Goal: Task Accomplishment & Management: Complete application form

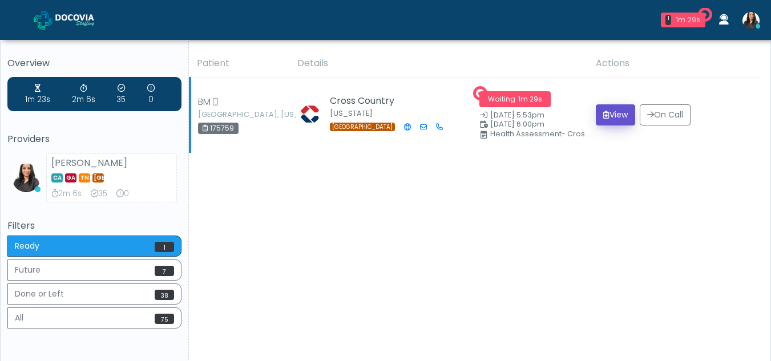
click at [607, 112] on button "View" at bounding box center [615, 114] width 39 height 21
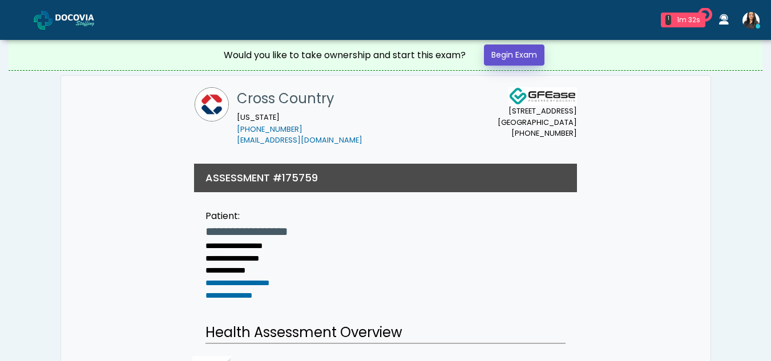
click at [525, 53] on link "Begin Exam" at bounding box center [514, 55] width 61 height 21
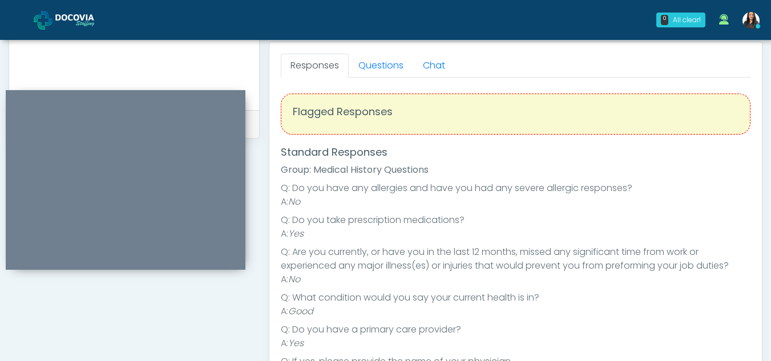
scroll to position [447, 0]
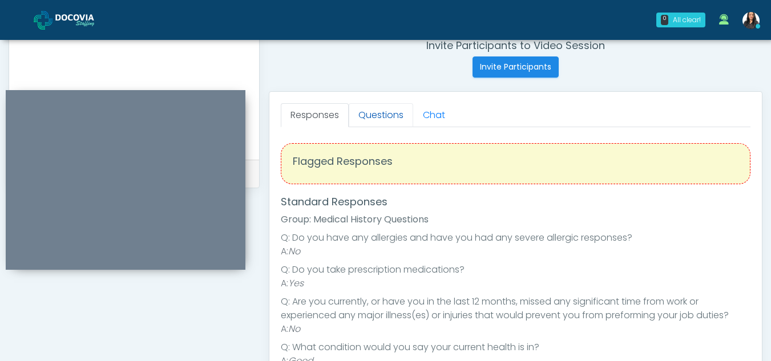
click at [363, 110] on link "Questions" at bounding box center [381, 115] width 65 height 24
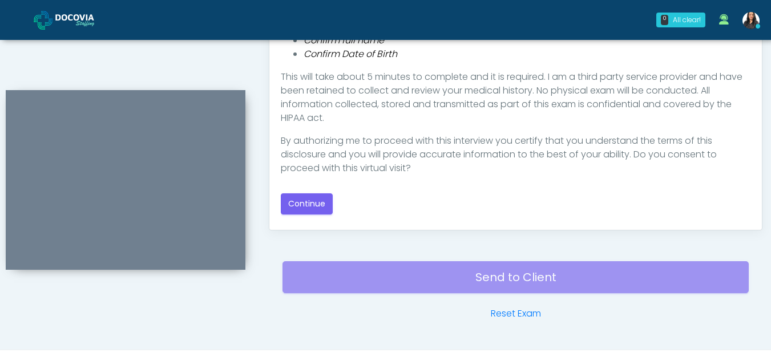
scroll to position [653, 0]
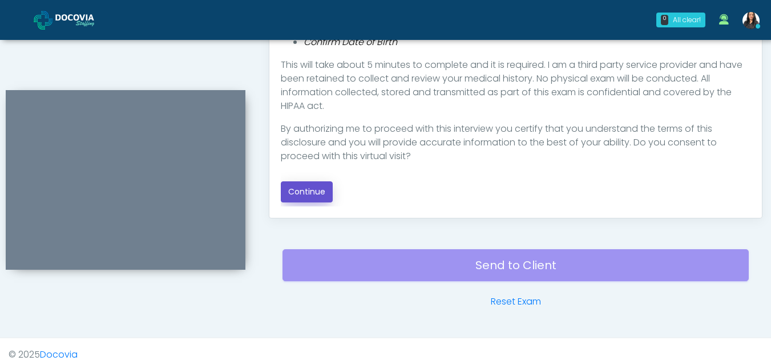
click at [312, 194] on button "Continue" at bounding box center [307, 192] width 52 height 21
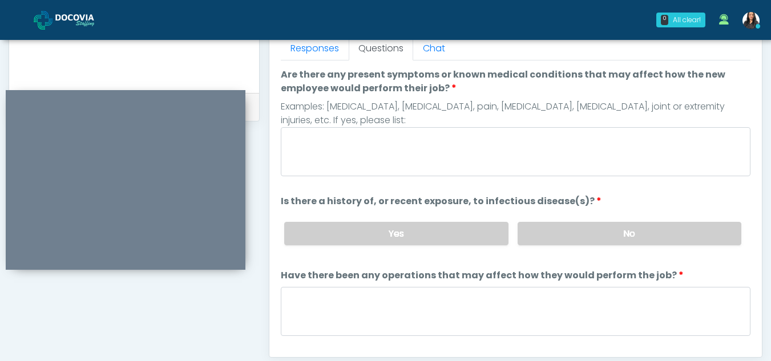
scroll to position [485, 0]
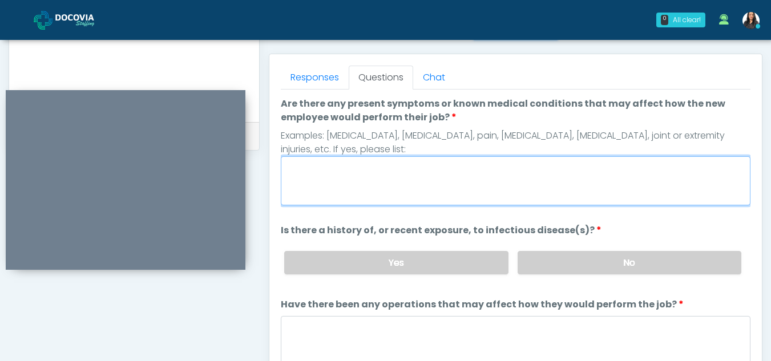
click at [371, 177] on textarea "Are there any present symptoms or known medical conditions that may affect how …" at bounding box center [516, 180] width 470 height 49
type textarea "**"
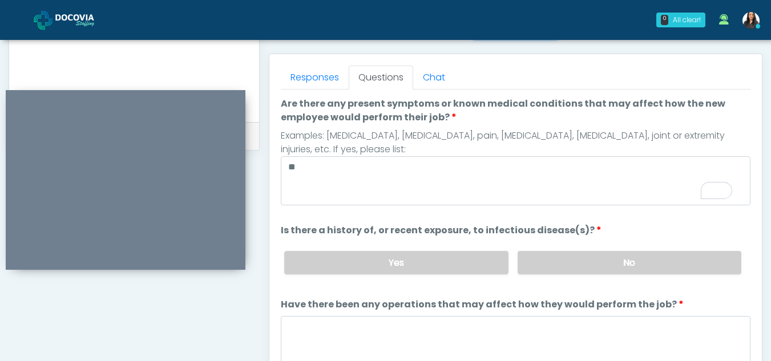
click at [564, 251] on div "Yes No" at bounding box center [513, 263] width 476 height 42
click at [584, 265] on label "No" at bounding box center [630, 262] width 224 height 23
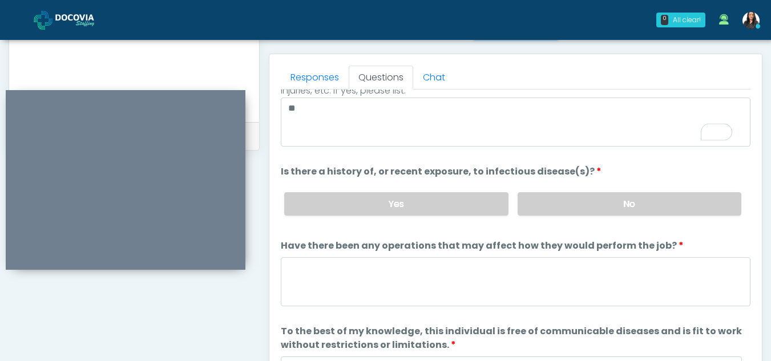
scroll to position [98, 0]
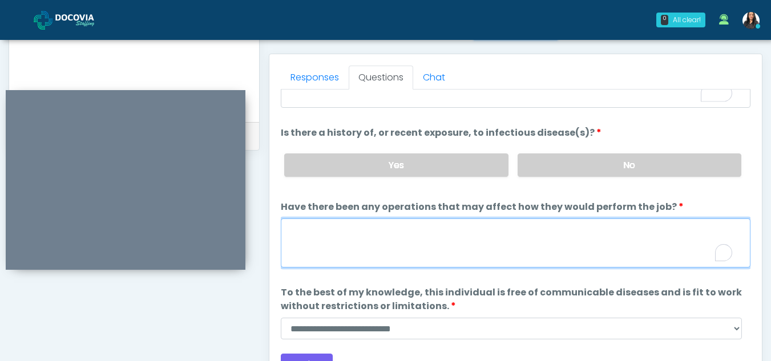
click at [304, 249] on textarea "Have there been any operations that may affect how they would perform the job?" at bounding box center [516, 243] width 470 height 49
type textarea "**"
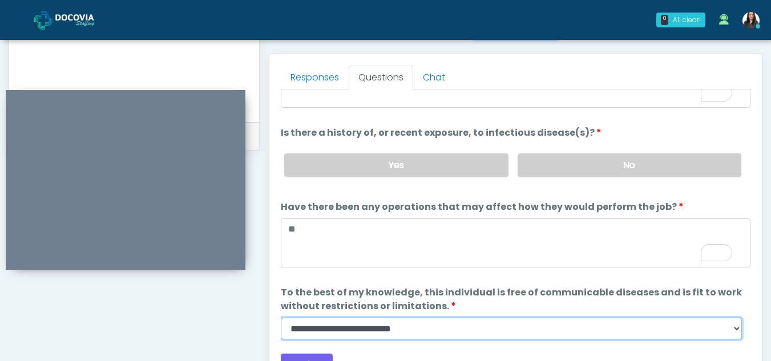
click at [737, 329] on select "**********" at bounding box center [511, 329] width 461 height 22
select select "******"
click at [281, 318] on select "**********" at bounding box center [511, 329] width 461 height 22
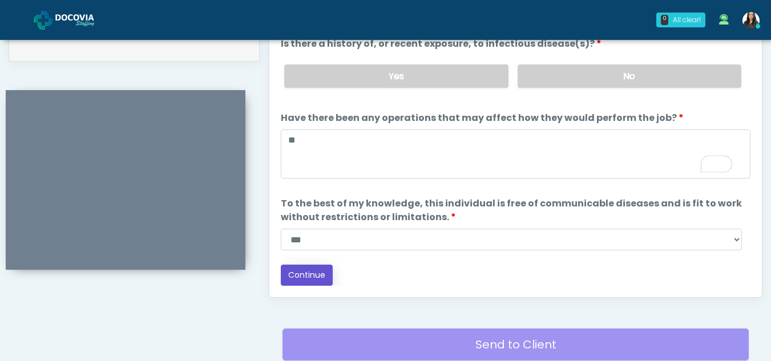
click at [312, 266] on button "Continue" at bounding box center [307, 275] width 52 height 21
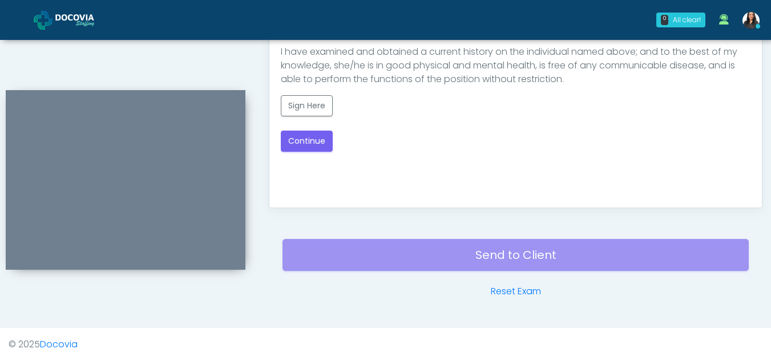
scroll to position [498, 0]
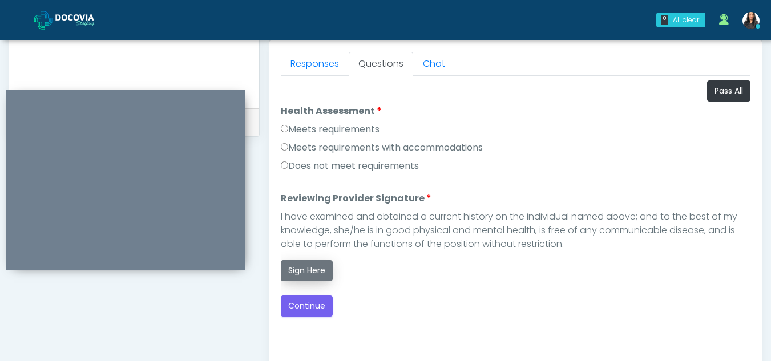
click at [309, 268] on button "Sign Here" at bounding box center [307, 270] width 52 height 21
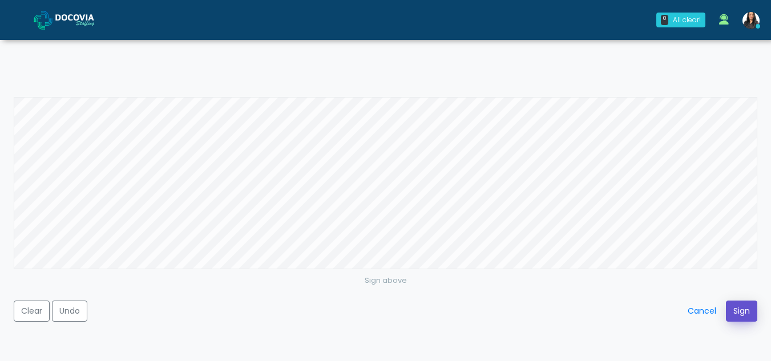
click at [736, 305] on button "Sign" at bounding box center [741, 311] width 31 height 21
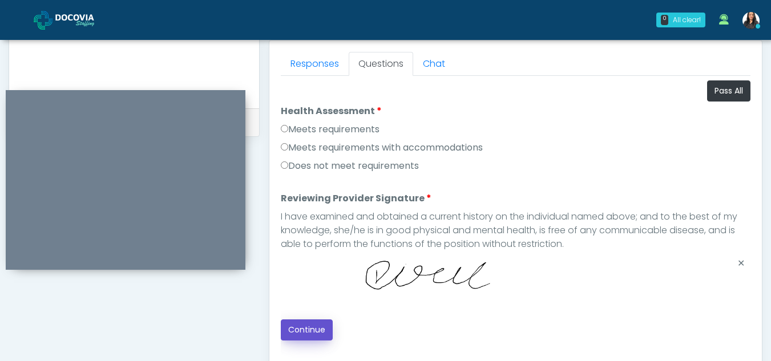
click at [322, 326] on button "Continue" at bounding box center [307, 330] width 52 height 21
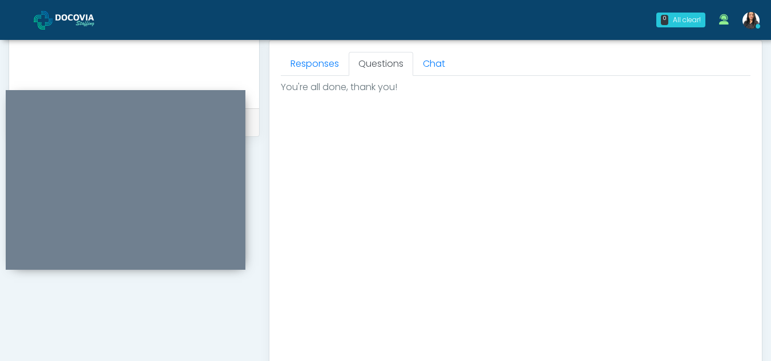
scroll to position [685, 0]
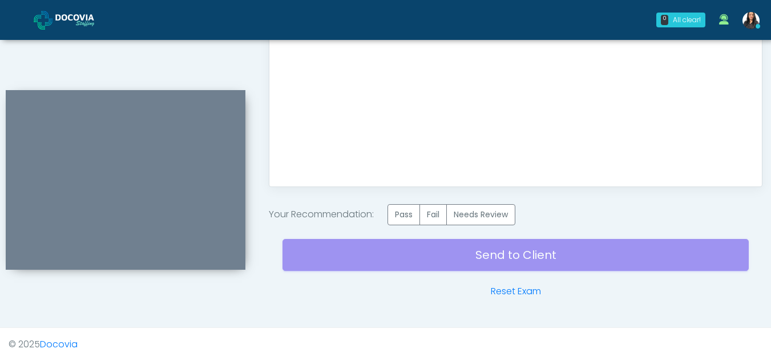
drag, startPoint x: 413, startPoint y: 215, endPoint x: 516, endPoint y: 251, distance: 108.9
click at [516, 251] on div "Send to Client Reset Exam" at bounding box center [516, 262] width 466 height 73
click at [407, 213] on label "Pass" at bounding box center [404, 214] width 33 height 21
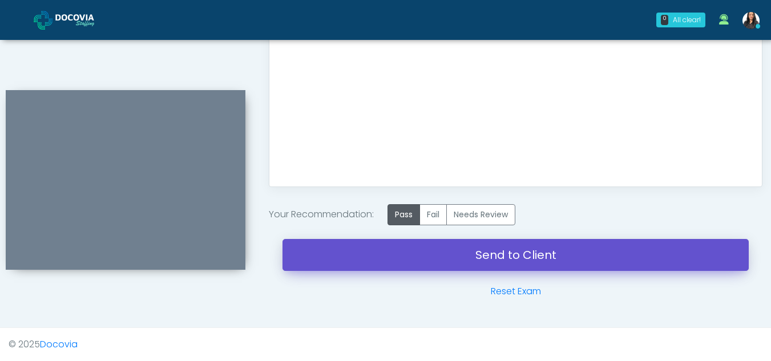
click at [526, 254] on link "Send to Client" at bounding box center [516, 255] width 466 height 32
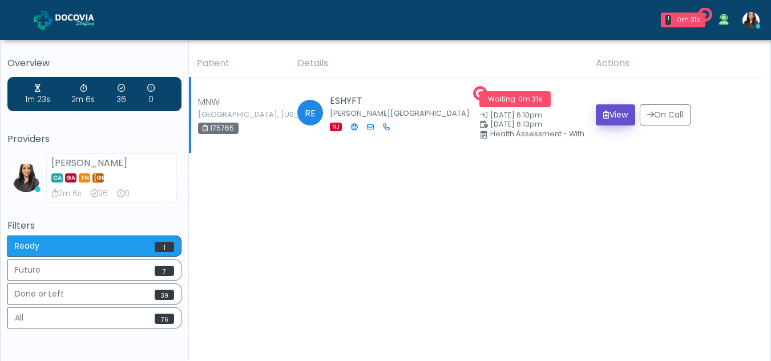
click at [612, 114] on button "View" at bounding box center [615, 114] width 39 height 21
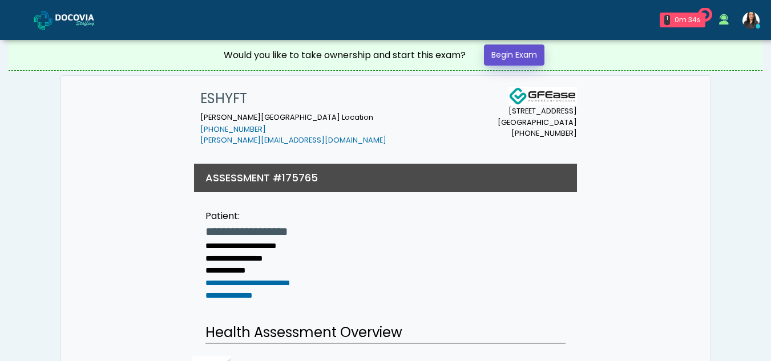
click at [526, 58] on link "Begin Exam" at bounding box center [514, 55] width 61 height 21
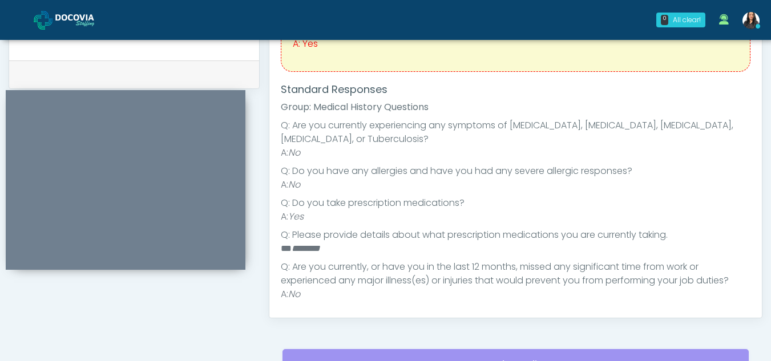
scroll to position [564, 0]
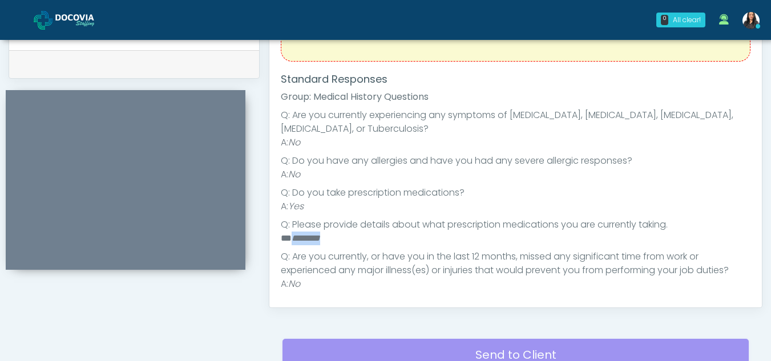
drag, startPoint x: 291, startPoint y: 236, endPoint x: 348, endPoint y: 243, distance: 57.5
click at [348, 243] on li "** ********" at bounding box center [511, 239] width 461 height 14
copy em "********"
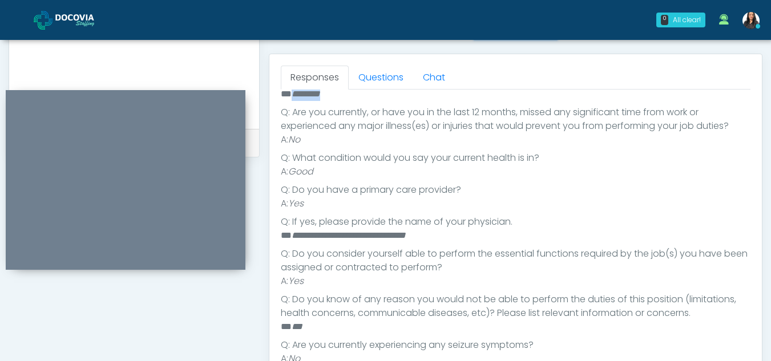
scroll to position [478, 0]
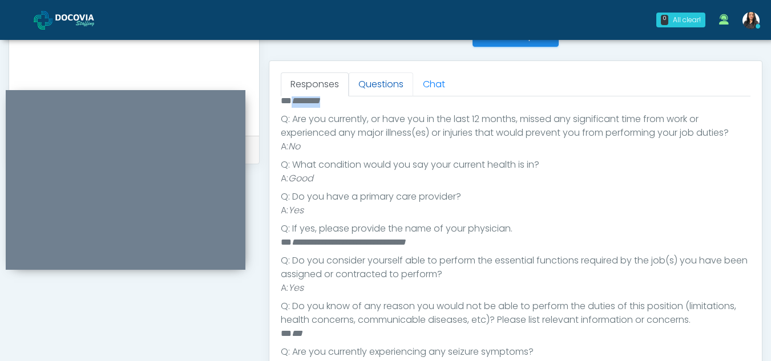
click at [384, 87] on link "Questions" at bounding box center [381, 85] width 65 height 24
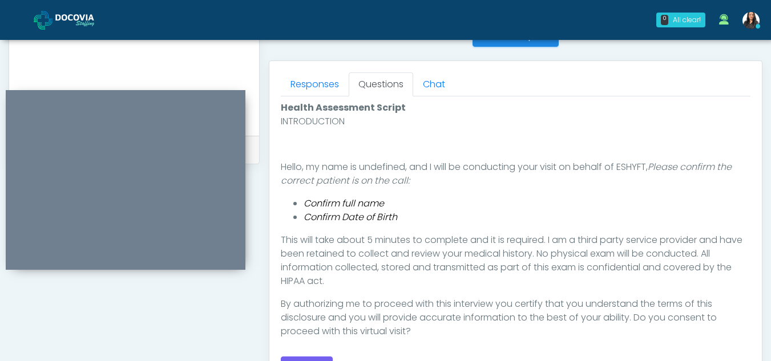
scroll to position [576, 0]
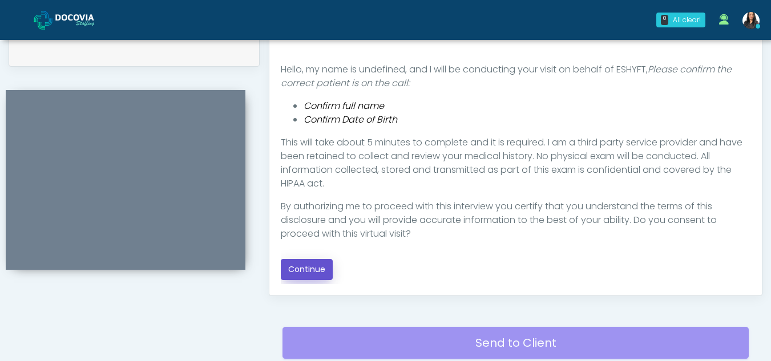
click at [319, 267] on button "Continue" at bounding box center [307, 269] width 52 height 21
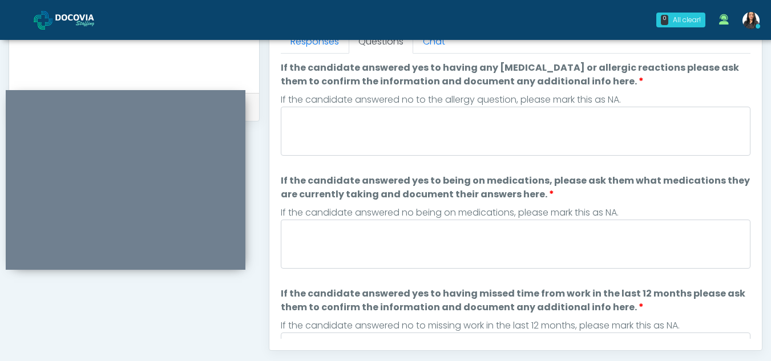
scroll to position [480, 0]
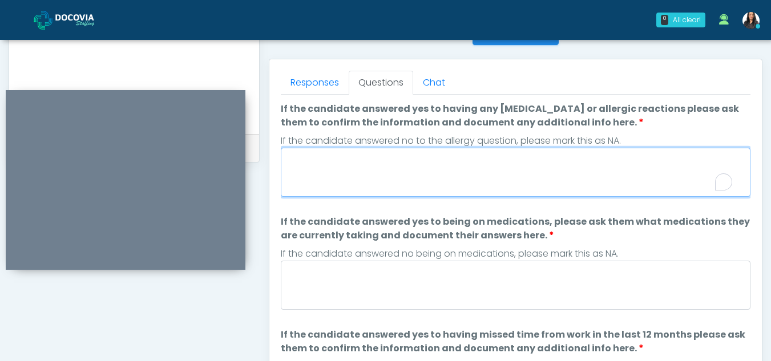
click at [331, 176] on textarea "If the candidate answered yes to having any allergies or allergic reactions ple…" at bounding box center [516, 172] width 470 height 49
click at [331, 176] on textarea "*" at bounding box center [516, 172] width 470 height 49
type textarea "**"
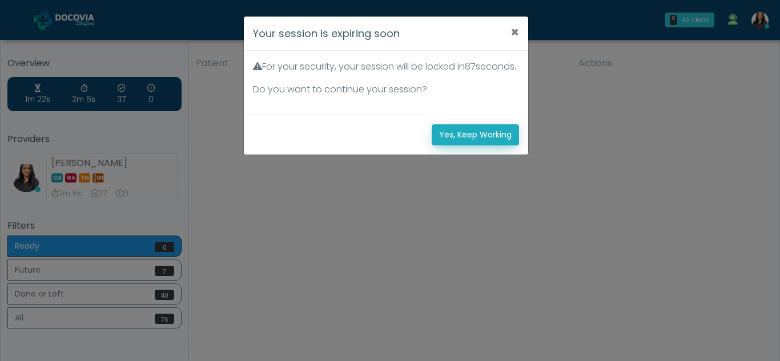
click at [502, 146] on button "Yes, Keep Working" at bounding box center [475, 134] width 87 height 21
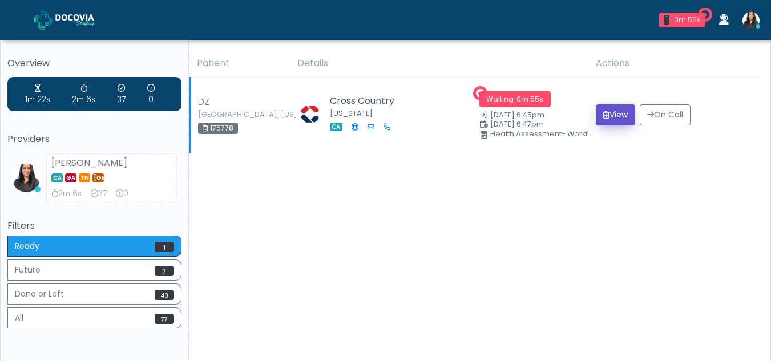
click at [621, 114] on button "View" at bounding box center [615, 114] width 39 height 21
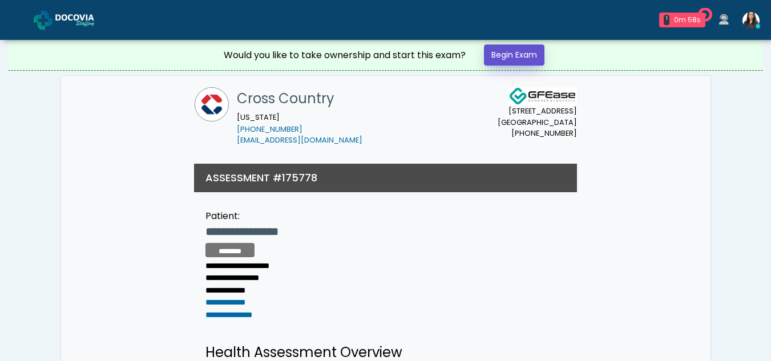
click at [521, 50] on link "Begin Exam" at bounding box center [514, 55] width 61 height 21
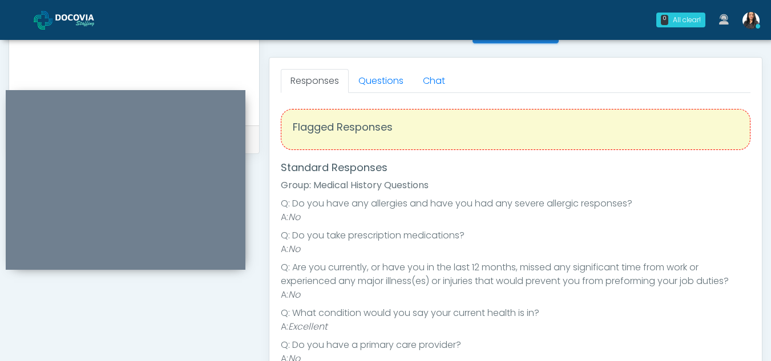
scroll to position [471, 0]
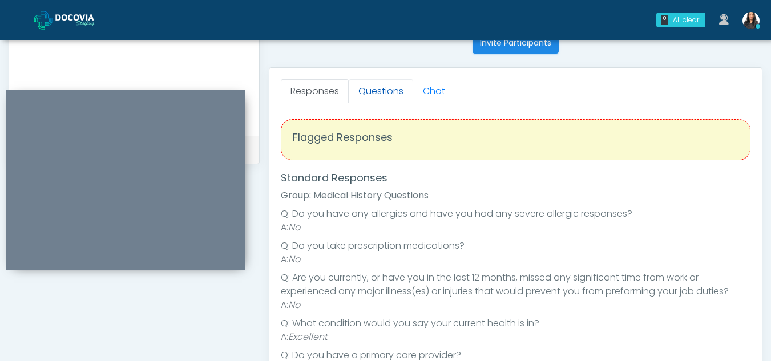
click at [391, 81] on link "Questions" at bounding box center [381, 91] width 65 height 24
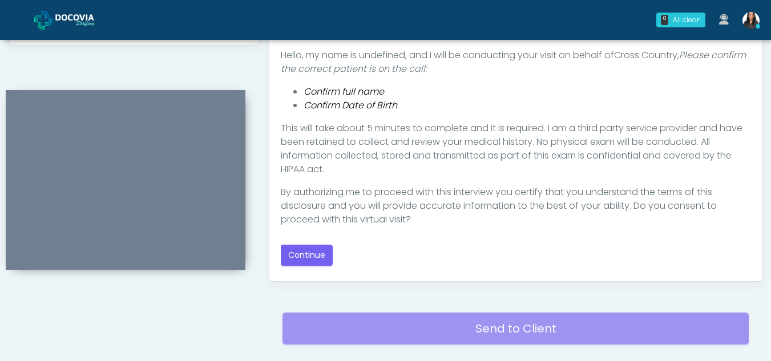
scroll to position [592, 0]
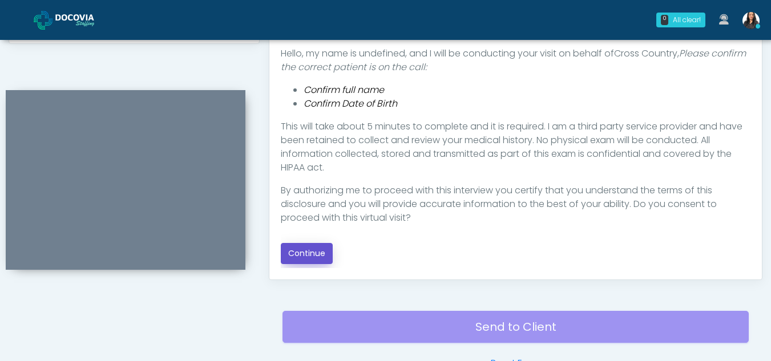
click at [308, 251] on button "Continue" at bounding box center [307, 253] width 52 height 21
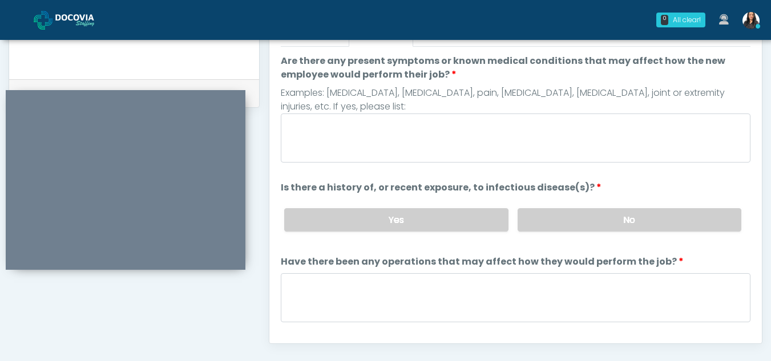
scroll to position [514, 0]
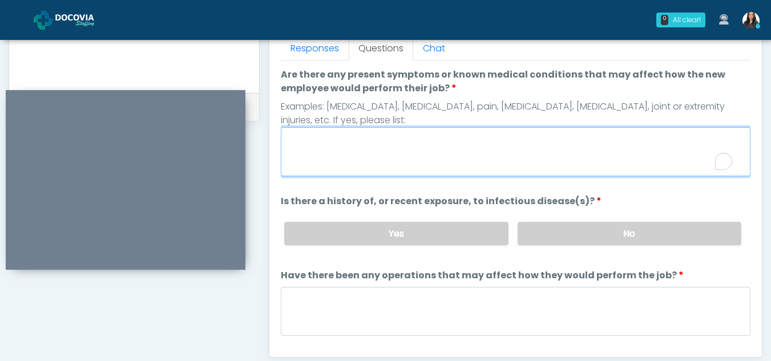
click at [312, 152] on textarea "Are there any present symptoms or known medical conditions that may affect how …" at bounding box center [516, 151] width 470 height 49
type textarea "**"
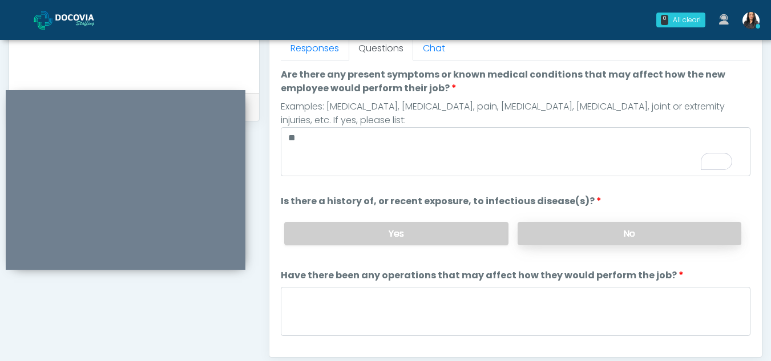
click at [630, 242] on label "No" at bounding box center [630, 233] width 224 height 23
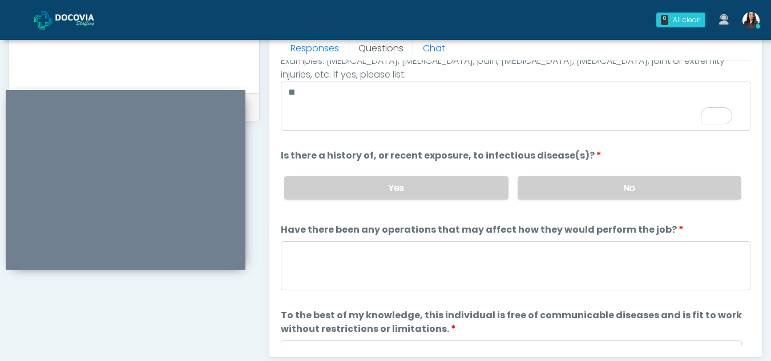
scroll to position [98, 0]
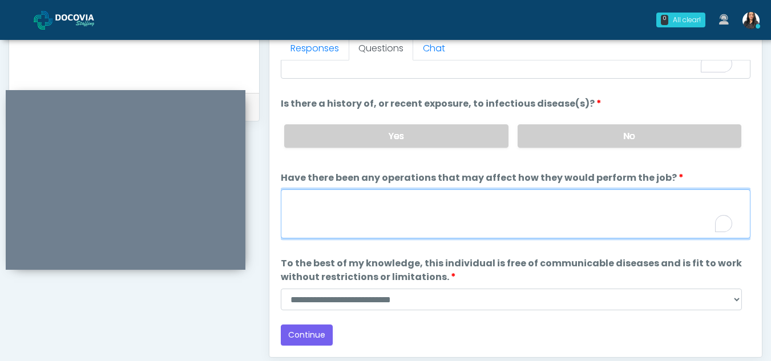
click at [335, 216] on textarea "Have there been any operations that may affect how they would perform the job?" at bounding box center [516, 214] width 470 height 49
type textarea "**"
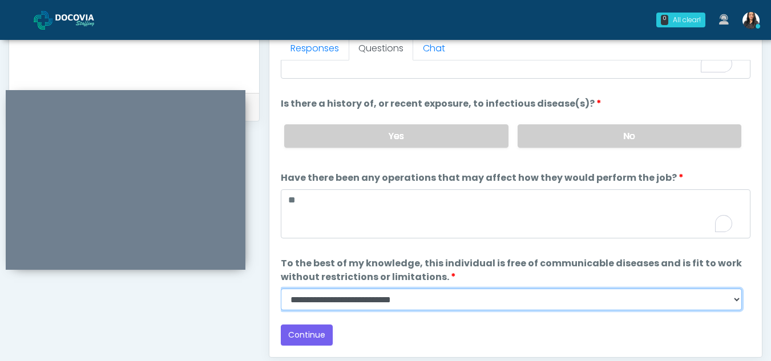
click at [736, 302] on select "**********" at bounding box center [511, 300] width 461 height 22
select select "******"
click at [281, 289] on select "**********" at bounding box center [511, 300] width 461 height 22
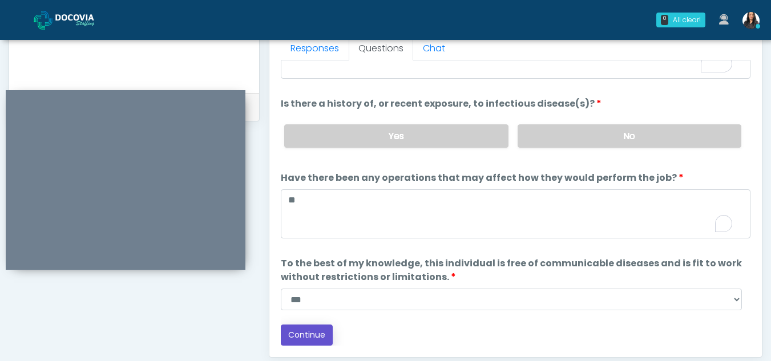
click at [312, 334] on button "Continue" at bounding box center [307, 335] width 52 height 21
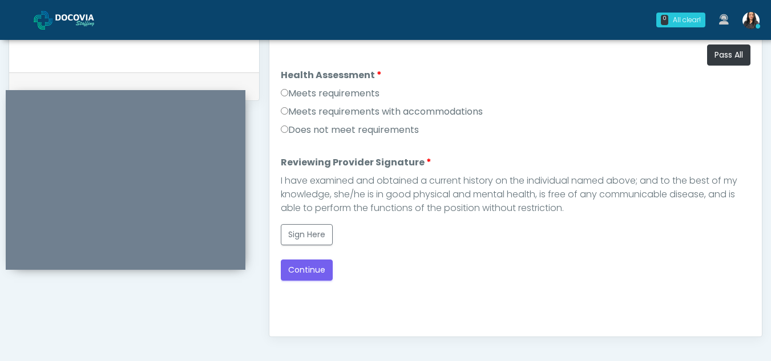
scroll to position [533, 0]
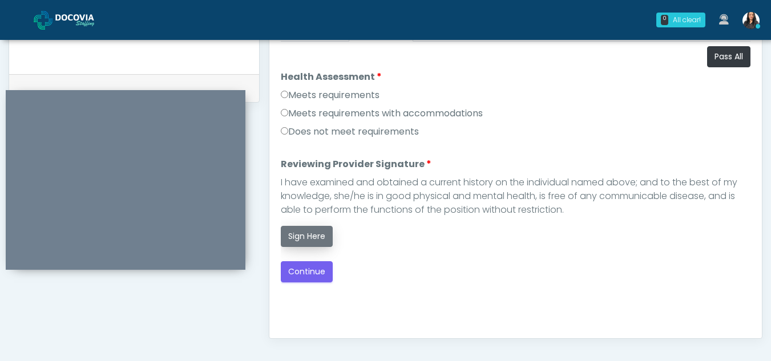
click at [299, 232] on button "Sign Here" at bounding box center [307, 236] width 52 height 21
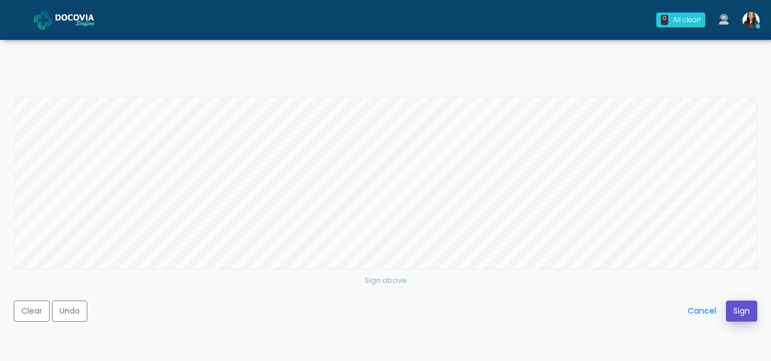
click at [744, 315] on button "Sign" at bounding box center [741, 311] width 31 height 21
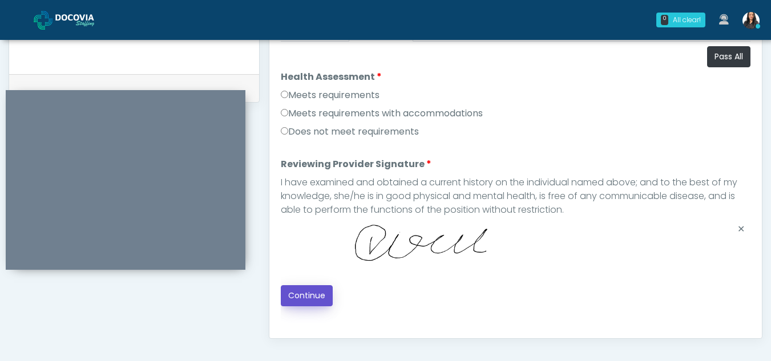
click at [306, 288] on button "Continue" at bounding box center [307, 295] width 52 height 21
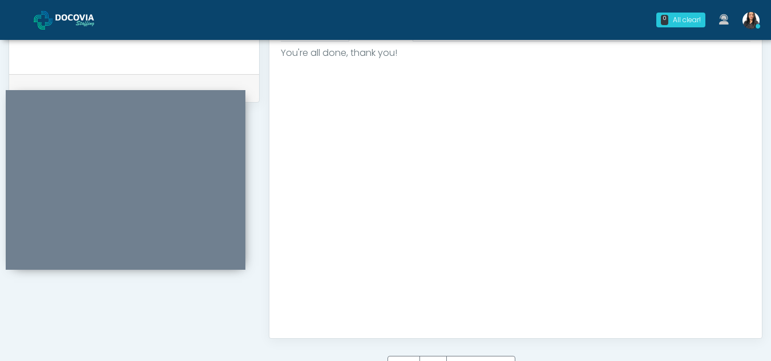
scroll to position [685, 0]
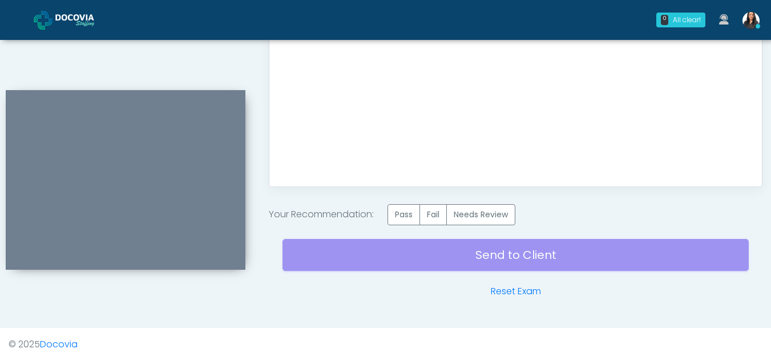
click at [411, 212] on label "Pass" at bounding box center [404, 214] width 33 height 21
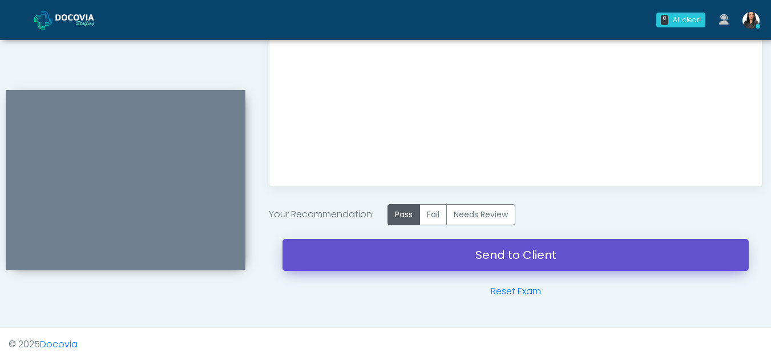
click at [536, 253] on link "Send to Client" at bounding box center [516, 255] width 466 height 32
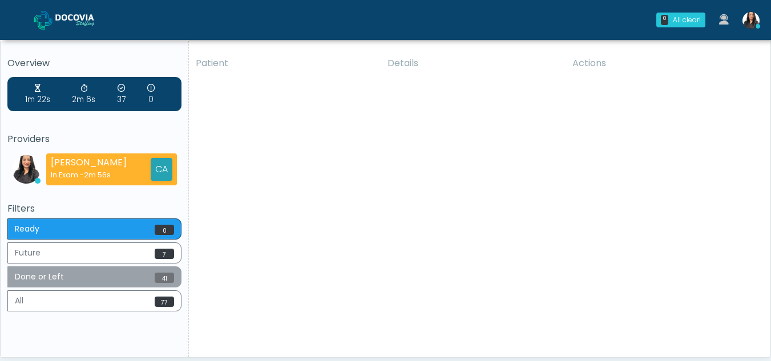
click at [50, 271] on button "Done or Left 41" at bounding box center [94, 277] width 174 height 21
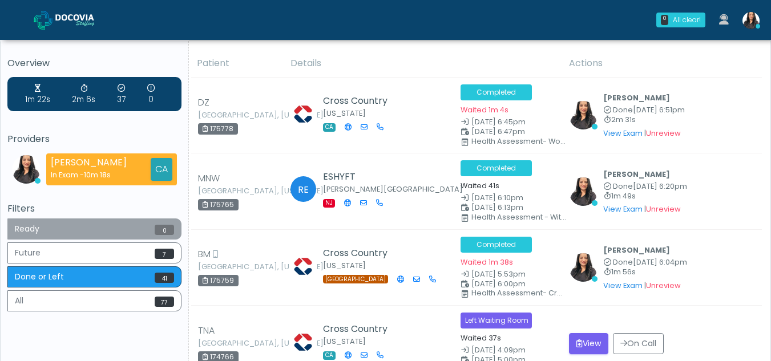
click at [82, 234] on button "Ready 0" at bounding box center [94, 229] width 174 height 21
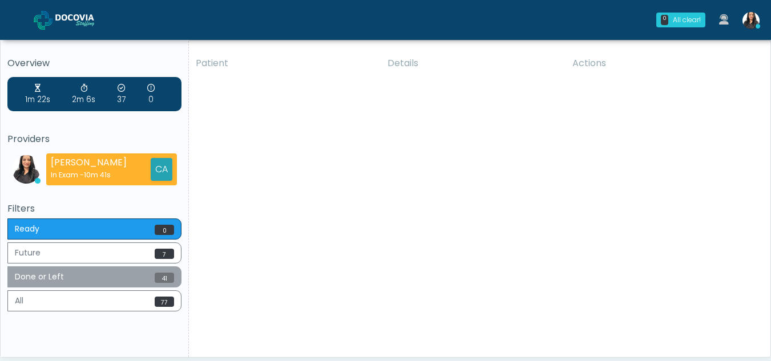
click at [100, 281] on button "Done or Left 41" at bounding box center [94, 277] width 174 height 21
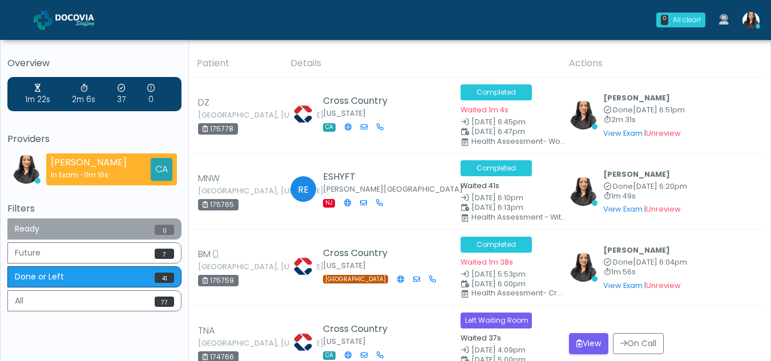
click at [95, 226] on button "Ready 0" at bounding box center [94, 229] width 174 height 21
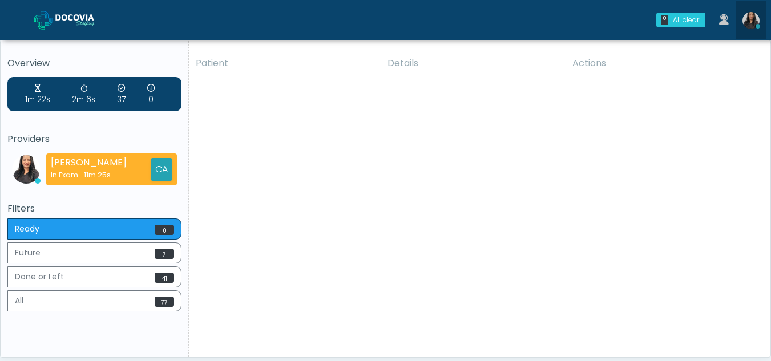
click at [751, 17] on img at bounding box center [751, 20] width 17 height 17
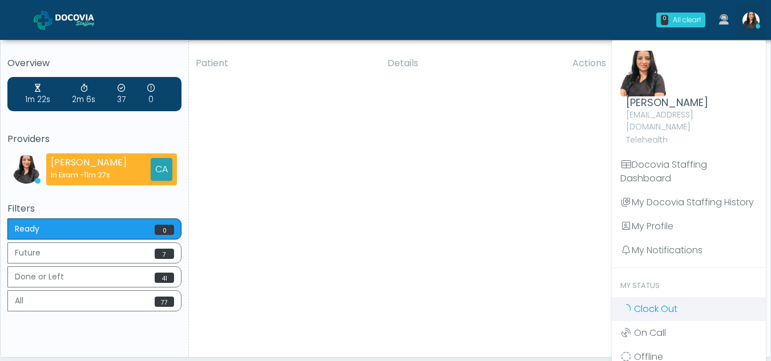
click at [666, 303] on span "Clock Out" at bounding box center [655, 309] width 43 height 13
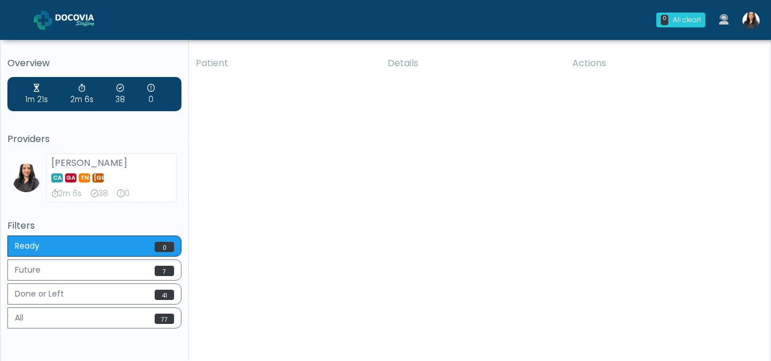
click at [746, 21] on img at bounding box center [751, 20] width 17 height 17
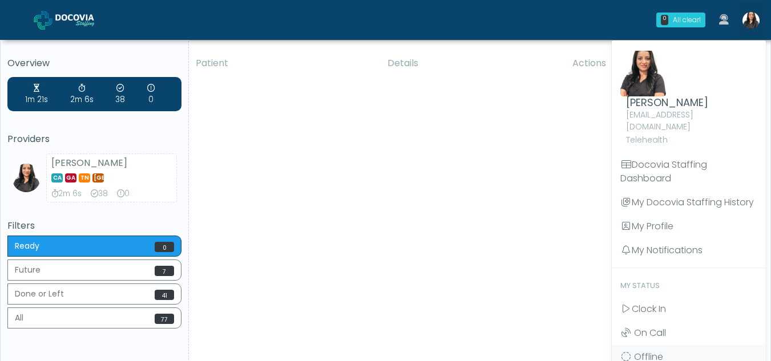
click at [458, 249] on div "Patient Details Actions DZ Ontario, California 175778" at bounding box center [475, 212] width 573 height 325
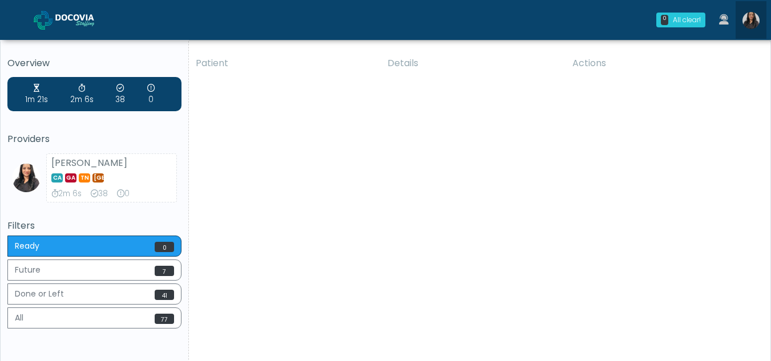
click at [750, 18] on img at bounding box center [751, 20] width 17 height 17
